Goal: Information Seeking & Learning: Find specific fact

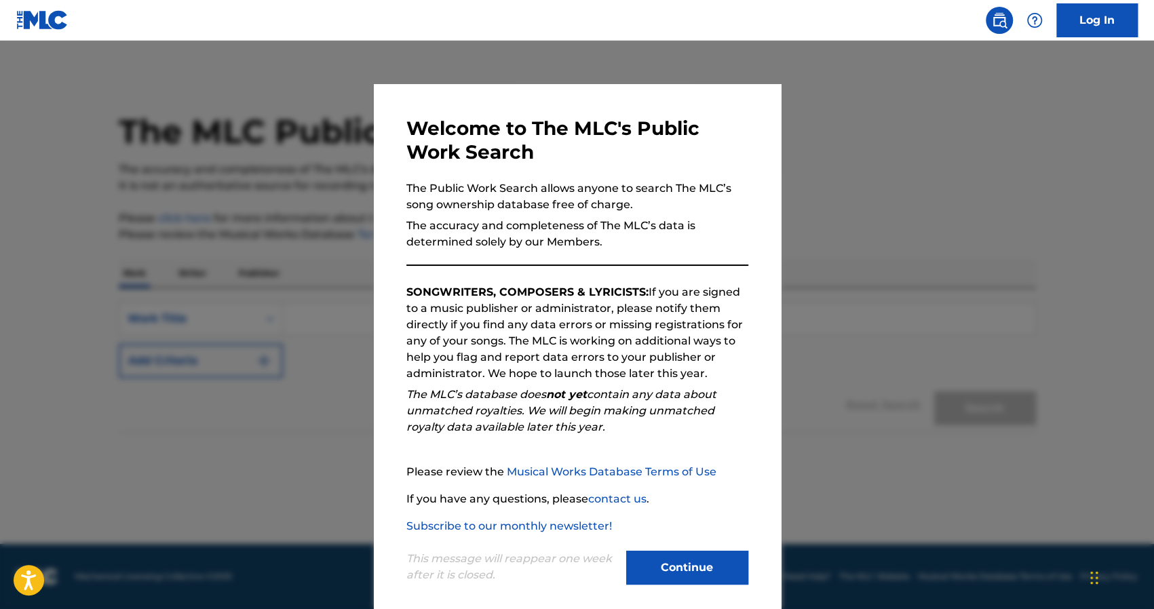
click at [676, 572] on button "Continue" at bounding box center [687, 568] width 122 height 34
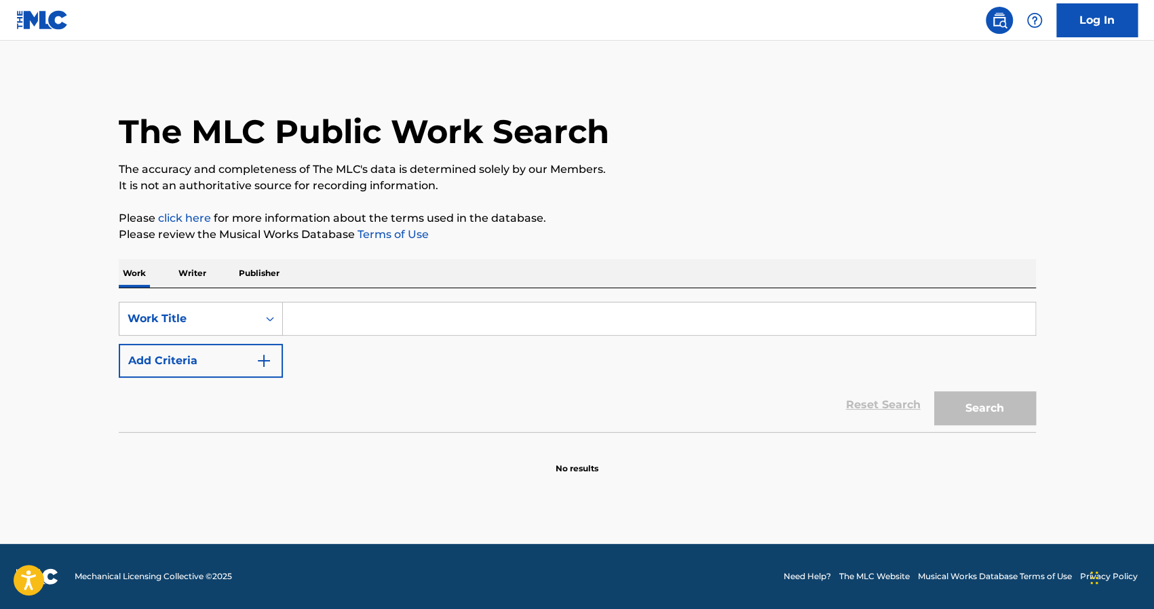
click at [307, 309] on input "Search Form" at bounding box center [659, 319] width 752 height 33
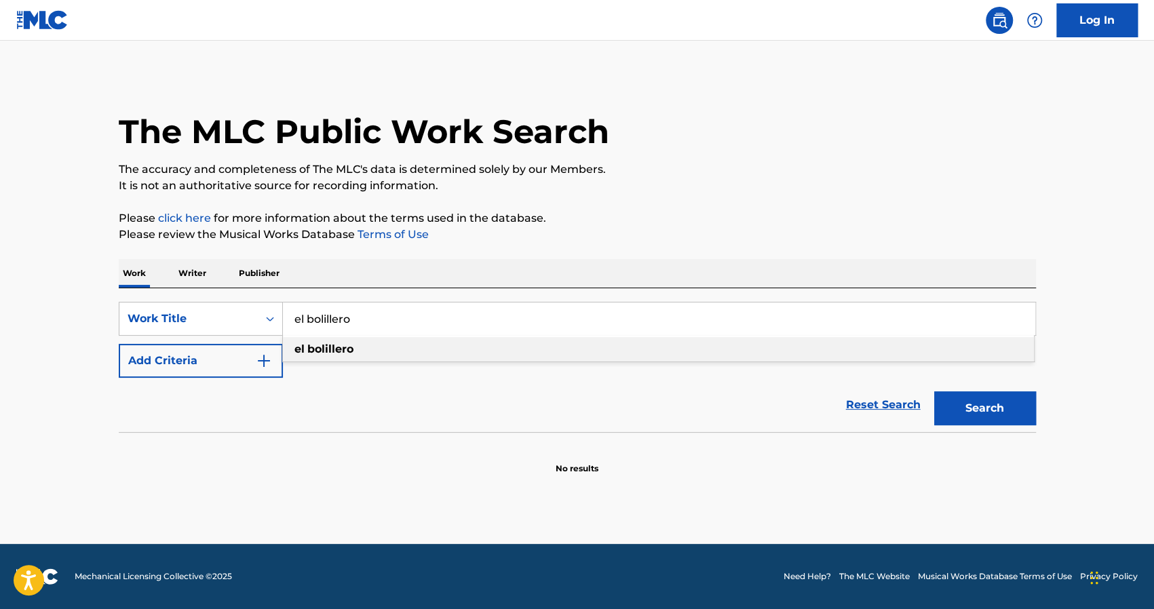
type input "el bolillero"
click at [332, 353] on strong "bolillero" at bounding box center [330, 349] width 46 height 13
click at [965, 410] on button "Search" at bounding box center [985, 408] width 102 height 34
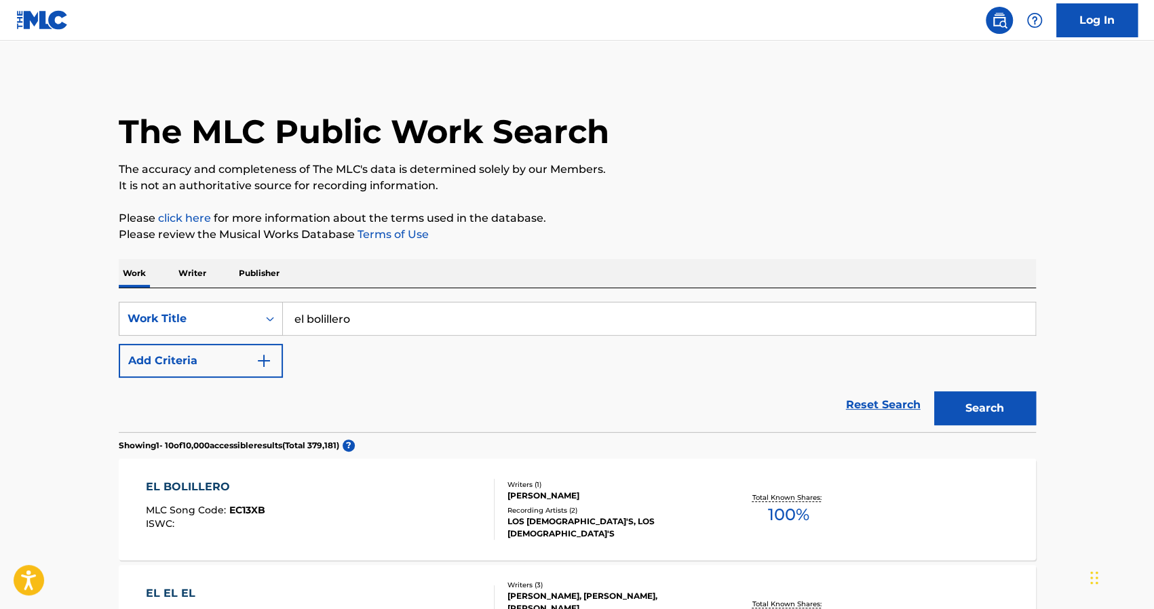
click at [965, 410] on button "Search" at bounding box center [985, 408] width 102 height 34
click at [666, 509] on div "Writers ( 1 ) [PERSON_NAME] Recording Artists ( 2 ) LOS [DEMOGRAPHIC_DATA]'S, L…" at bounding box center [604, 510] width 218 height 60
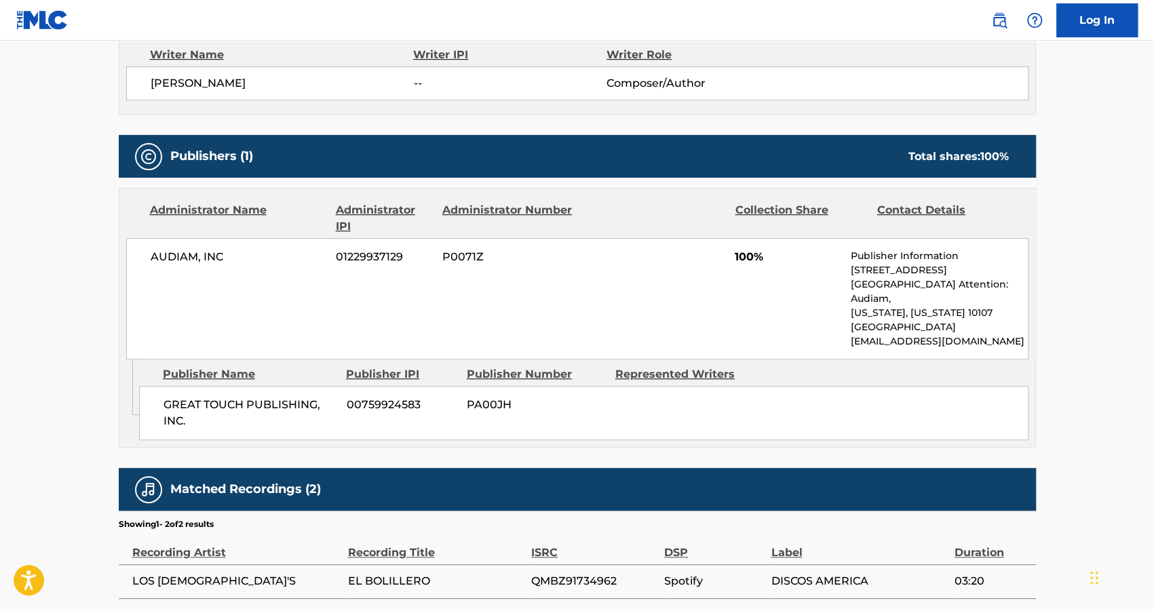
scroll to position [590, 0]
